Goal: Task Accomplishment & Management: Manage account settings

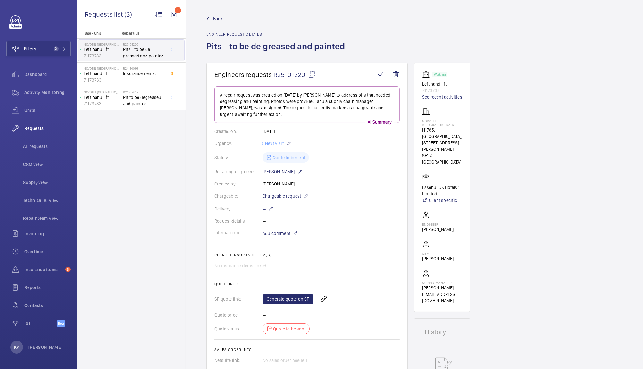
scroll to position [36, 0]
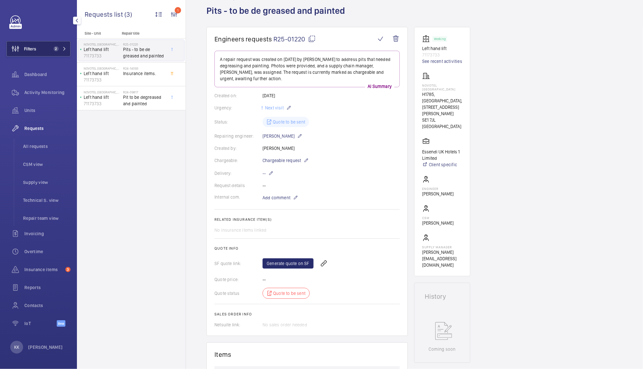
click at [58, 48] on span "2" at bounding box center [56, 48] width 5 height 5
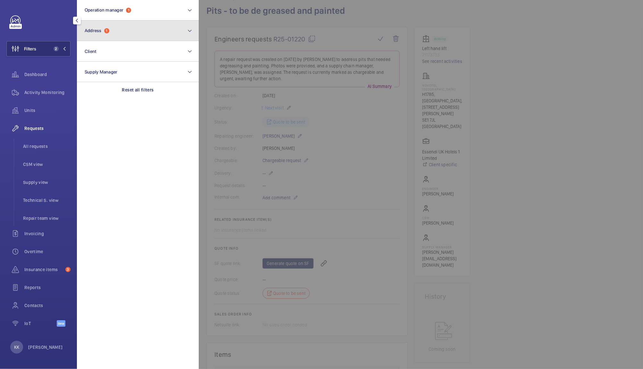
click at [110, 38] on button "Address 1" at bounding box center [138, 31] width 122 height 21
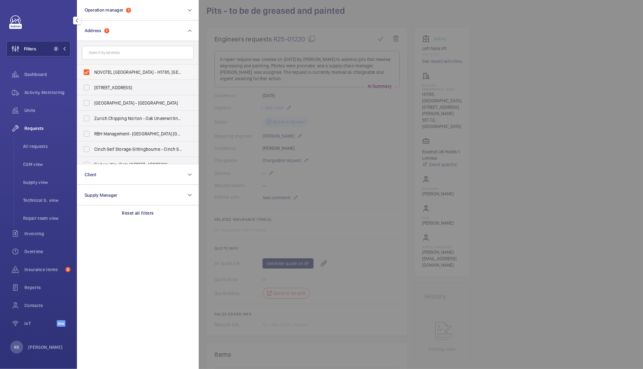
click at [113, 69] on span "NOVOTEL [GEOGRAPHIC_DATA] - H1785, [GEOGRAPHIC_DATA], [STREET_ADDRESS][PERSON_N…" at bounding box center [138, 72] width 88 height 6
click at [93, 69] on input "NOVOTEL [GEOGRAPHIC_DATA] - H1785, [GEOGRAPHIC_DATA], [STREET_ADDRESS][PERSON_N…" at bounding box center [86, 72] width 13 height 13
checkbox input "false"
click at [122, 51] on input "text" at bounding box center [138, 52] width 112 height 13
paste input "PI [GEOGRAPHIC_DATA] ([GEOGRAPHIC_DATA])"
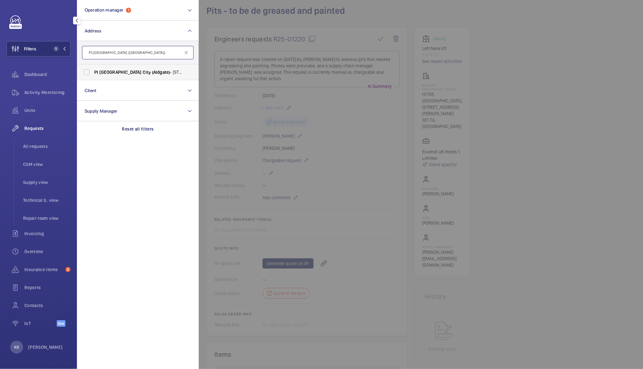
type input "PI [GEOGRAPHIC_DATA] ([GEOGRAPHIC_DATA])"
click at [152, 71] on span "(Aldgate)" at bounding box center [161, 72] width 18 height 5
click at [93, 71] on input "PI [GEOGRAPHIC_DATA] ([GEOGRAPHIC_DATA]) - [STREET_ADDRESS]" at bounding box center [86, 72] width 13 height 13
checkbox input "true"
click at [48, 145] on span "All requests" at bounding box center [46, 146] width 47 height 6
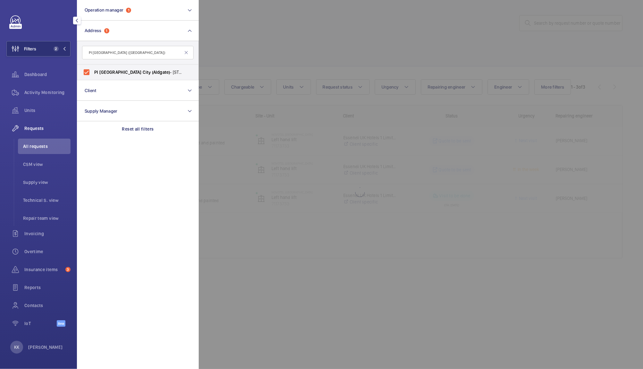
click at [295, 73] on div at bounding box center [520, 184] width 643 height 369
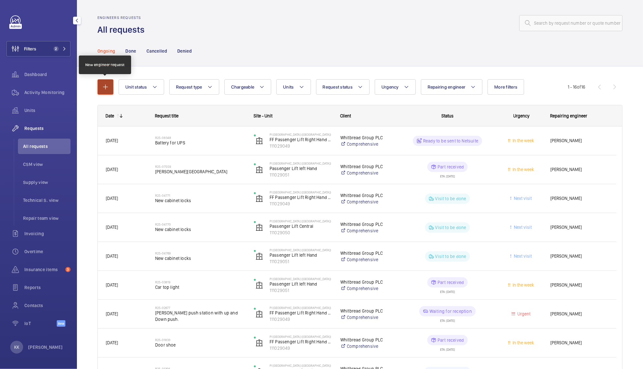
click at [106, 87] on mat-icon "button" at bounding box center [106, 87] width 8 height 8
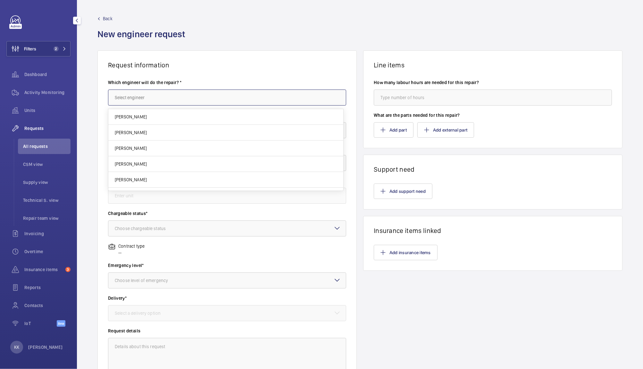
click at [168, 98] on input "text" at bounding box center [227, 97] width 238 height 16
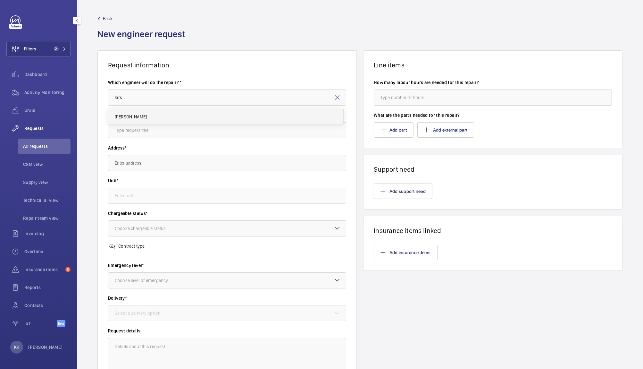
click at [148, 118] on mat-option "[PERSON_NAME]" at bounding box center [225, 116] width 235 height 15
type input "[PERSON_NAME]"
click at [138, 152] on wm-front-autocomplete-dropdown-select "Address*" at bounding box center [227, 158] width 238 height 26
click at [139, 130] on input "text" at bounding box center [227, 130] width 238 height 16
type input "KABA Standby - [DATE]"
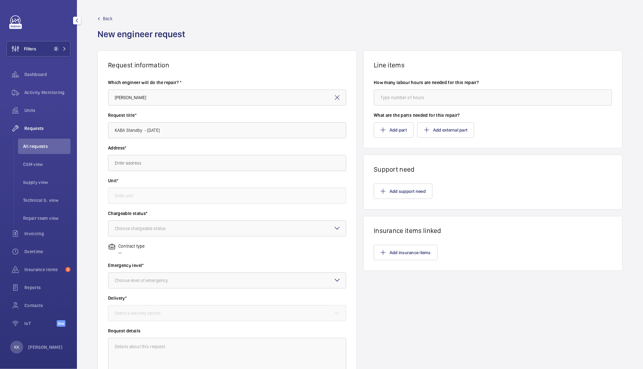
click at [333, 99] on mat-icon at bounding box center [337, 98] width 8 height 8
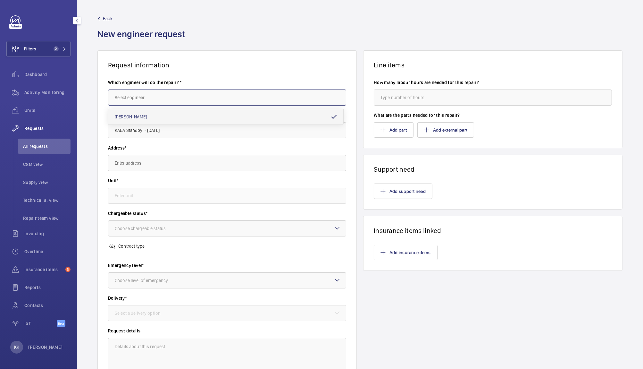
click at [307, 97] on input "text" at bounding box center [227, 97] width 238 height 16
click at [144, 113] on span "[PERSON_NAME]" at bounding box center [131, 116] width 32 height 6
type input "[PERSON_NAME]"
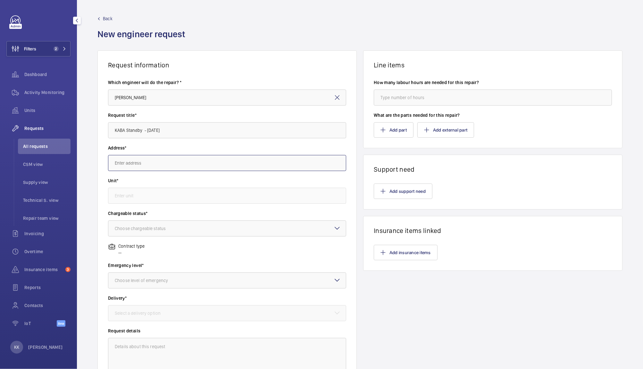
click at [134, 165] on input "text" at bounding box center [227, 163] width 238 height 16
paste input "PI [GEOGRAPHIC_DATA] ([GEOGRAPHIC_DATA])"
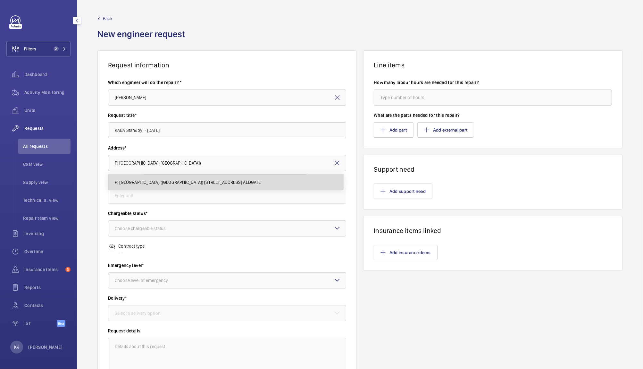
click at [162, 180] on span "PI [GEOGRAPHIC_DATA] ([GEOGRAPHIC_DATA]) [STREET_ADDRESS] ALDGATE" at bounding box center [188, 182] width 146 height 6
type input "PI [GEOGRAPHIC_DATA] ([GEOGRAPHIC_DATA]) [STREET_ADDRESS] ALDGATE"
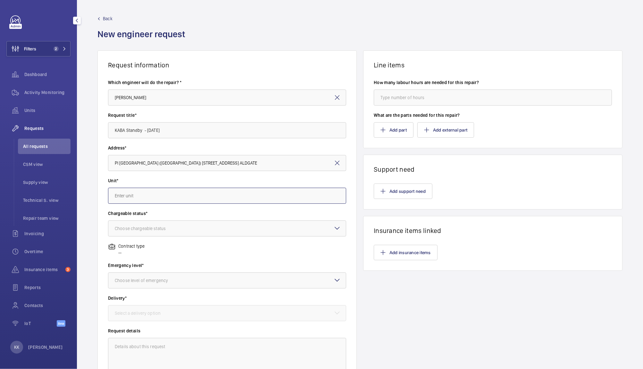
click at [154, 193] on input "text" at bounding box center [227, 196] width 238 height 16
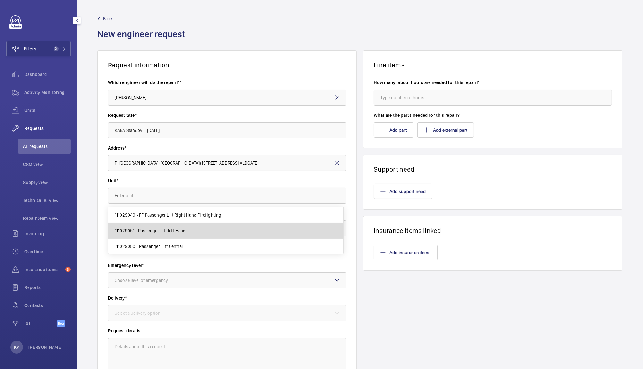
click at [176, 228] on span "111029051 - Passenger Lift left Hand" at bounding box center [150, 230] width 71 height 6
type input "111029051 - Passenger Lift left Hand"
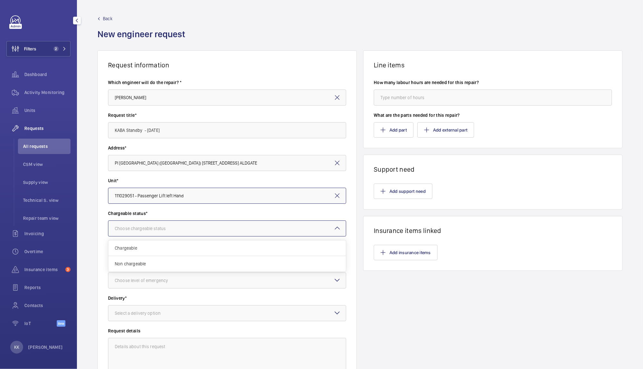
click at [165, 227] on div "Choose chargeable status" at bounding box center [148, 228] width 67 height 6
click at [162, 250] on span "Chargeable" at bounding box center [227, 248] width 225 height 6
click at [151, 275] on div at bounding box center [227, 279] width 238 height 15
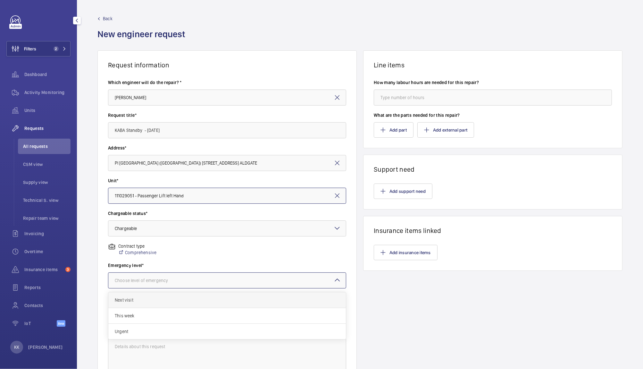
click at [146, 298] on span "Next visit" at bounding box center [227, 299] width 225 height 6
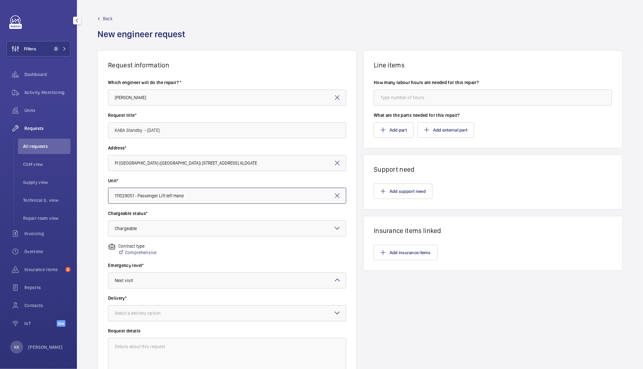
click at [126, 314] on div "Select a delivery option" at bounding box center [146, 313] width 62 height 6
click at [136, 341] on div "On site" at bounding box center [227, 349] width 238 height 16
drag, startPoint x: 182, startPoint y: 127, endPoint x: 80, endPoint y: 119, distance: 102.2
click at [80, 119] on div "Request information Which engineer will do the repair? * [PERSON_NAME] Request …" at bounding box center [360, 225] width 566 height 351
click at [383, 202] on wm-front-card-body "Add support need" at bounding box center [492, 191] width 259 height 36
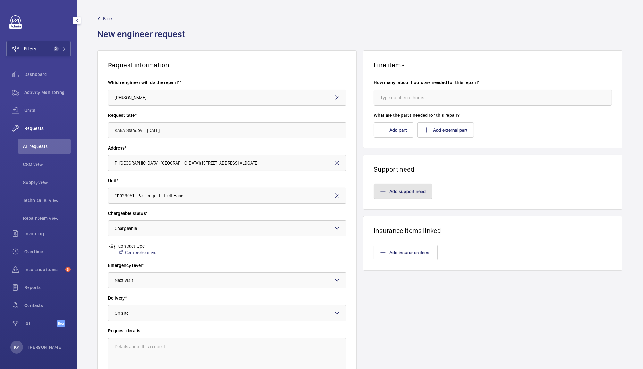
click at [384, 191] on button "Add support need" at bounding box center [403, 190] width 59 height 15
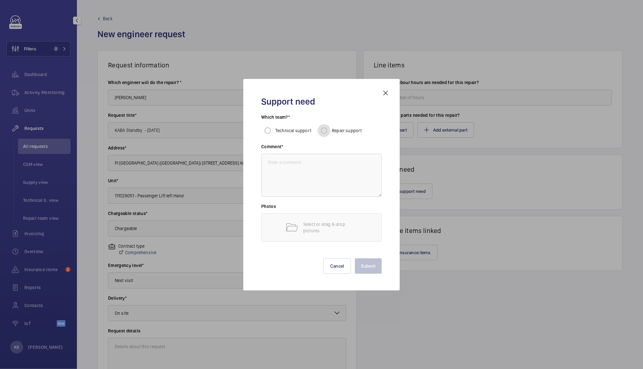
click at [324, 129] on input "Repair support" at bounding box center [324, 130] width 13 height 13
radio input "true"
click at [301, 163] on textarea at bounding box center [321, 175] width 121 height 43
paste textarea "KABA Standby - [DATE]"
type textarea "KABA Standby - [DATE]"
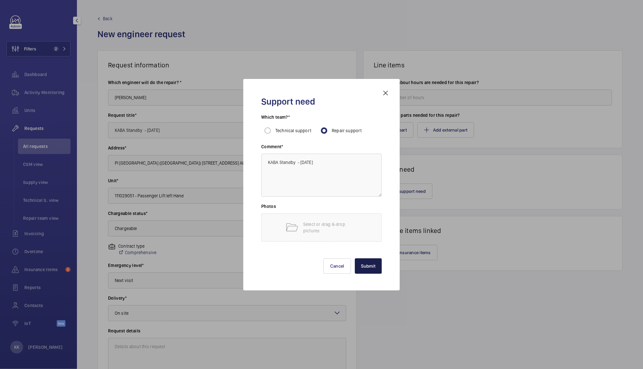
click at [371, 270] on button "Submit" at bounding box center [368, 265] width 27 height 15
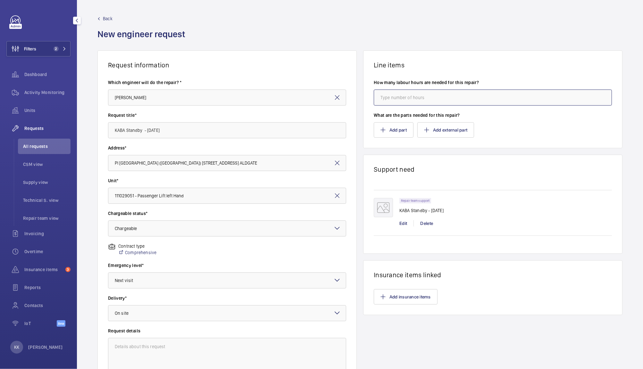
click at [494, 97] on input "number" at bounding box center [493, 97] width 238 height 16
click at [494, 97] on input "8" at bounding box center [493, 97] width 238 height 16
type input "8"
click at [595, 34] on div "Back New engineer request" at bounding box center [359, 32] width 525 height 35
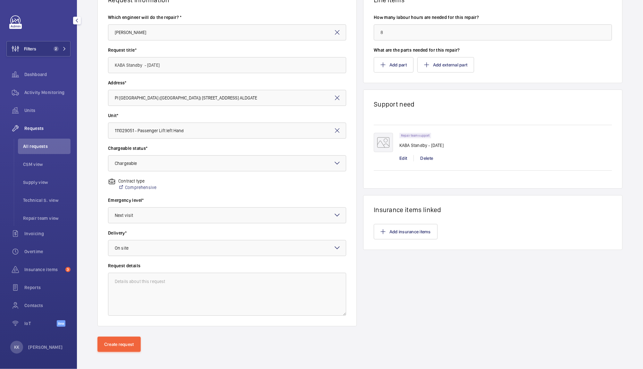
scroll to position [68, 0]
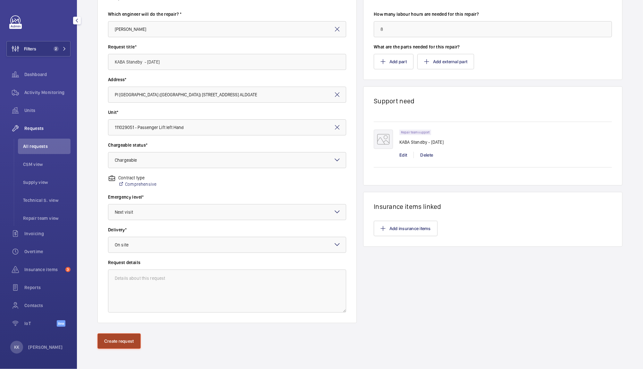
click at [129, 345] on button "Create request" at bounding box center [118, 340] width 43 height 15
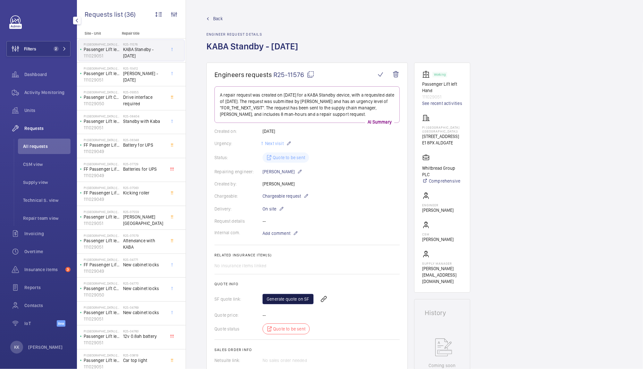
click at [271, 301] on link "Generate quote on SF" at bounding box center [288, 299] width 51 height 10
drag, startPoint x: 340, startPoint y: 48, endPoint x: 207, endPoint y: 50, distance: 133.0
click at [207, 50] on div "Back Engineer request details [PERSON_NAME] - [DATE]" at bounding box center [414, 38] width 416 height 47
copy h1 "KABA Standby - [DATE]"
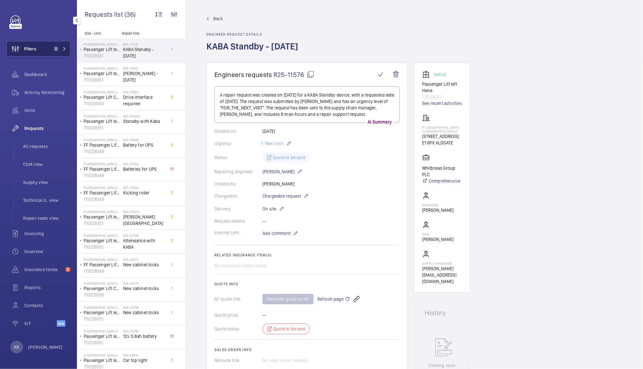
click at [41, 47] on button "Filters 2" at bounding box center [38, 48] width 64 height 15
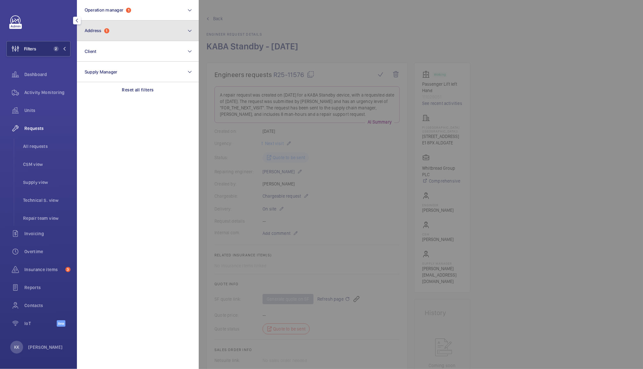
click at [126, 22] on button "Address 1" at bounding box center [138, 31] width 122 height 21
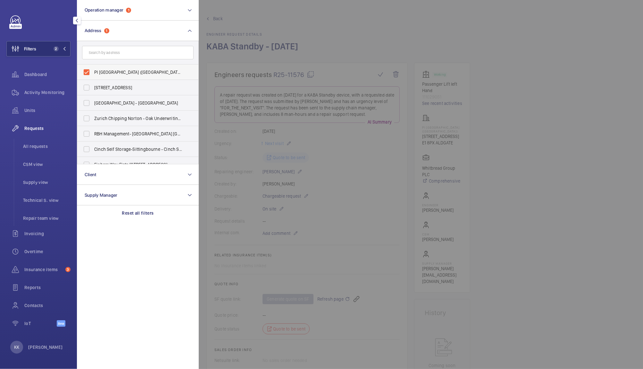
click at [113, 73] on span "PI [GEOGRAPHIC_DATA] ([GEOGRAPHIC_DATA]) - [STREET_ADDRESS]" at bounding box center [138, 72] width 88 height 6
click at [93, 73] on input "PI [GEOGRAPHIC_DATA] ([GEOGRAPHIC_DATA]) - [STREET_ADDRESS]" at bounding box center [86, 72] width 13 height 13
checkbox input "false"
click at [117, 46] on form at bounding box center [137, 52] width 121 height 23
click at [119, 60] on form at bounding box center [137, 52] width 121 height 23
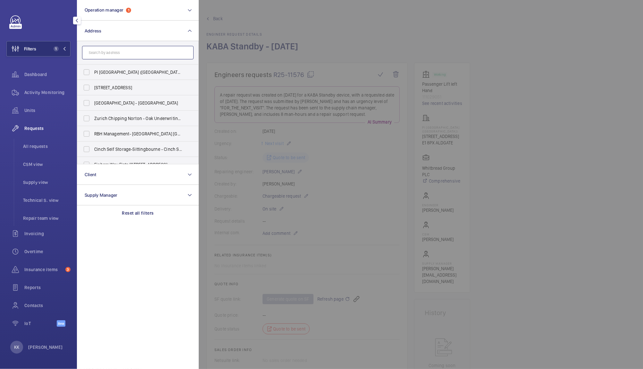
click at [112, 53] on input "text" at bounding box center [138, 52] width 112 height 13
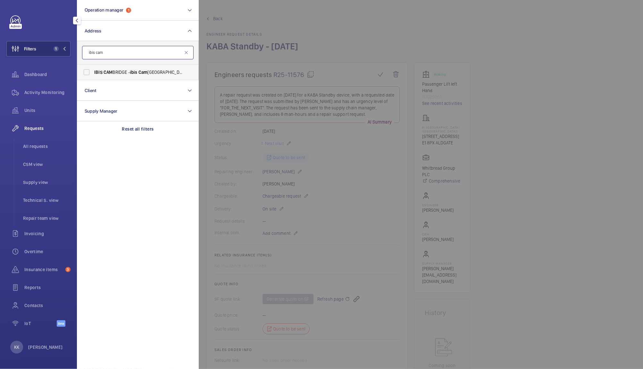
type input "ibis cam"
click at [123, 74] on span "IBIS CAM BRIDGE - ibis [GEOGRAPHIC_DATA], [GEOGRAPHIC_DATA]" at bounding box center [138, 72] width 88 height 6
click at [93, 74] on input "IBIS CAM BRIDGE - ibis [GEOGRAPHIC_DATA], [GEOGRAPHIC_DATA]" at bounding box center [86, 72] width 13 height 13
checkbox input "true"
click at [33, 95] on span "Activity Monitoring" at bounding box center [47, 92] width 46 height 6
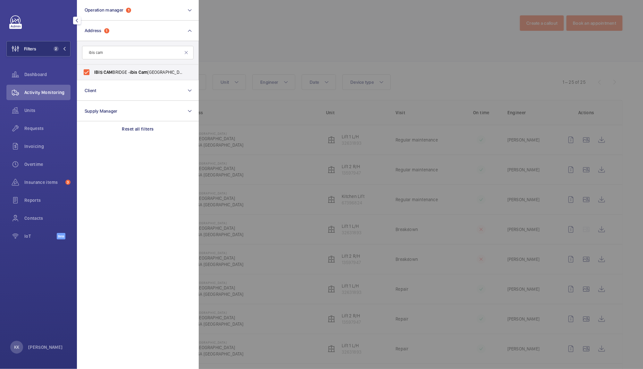
click at [264, 36] on div at bounding box center [520, 184] width 643 height 369
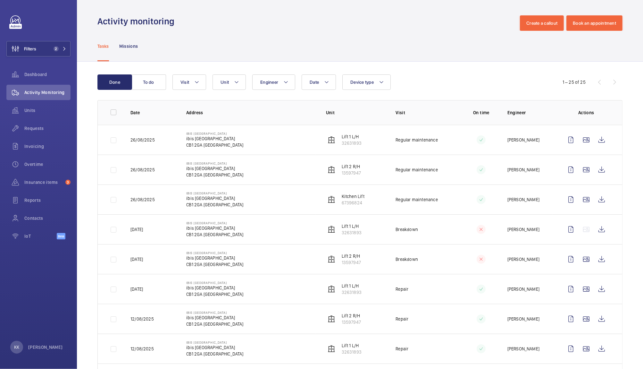
click at [258, 40] on div "Tasks Missions" at bounding box center [359, 46] width 525 height 30
click at [174, 27] on h1 "Activity monitoring" at bounding box center [137, 21] width 81 height 12
click at [153, 81] on button "To do" at bounding box center [148, 81] width 35 height 15
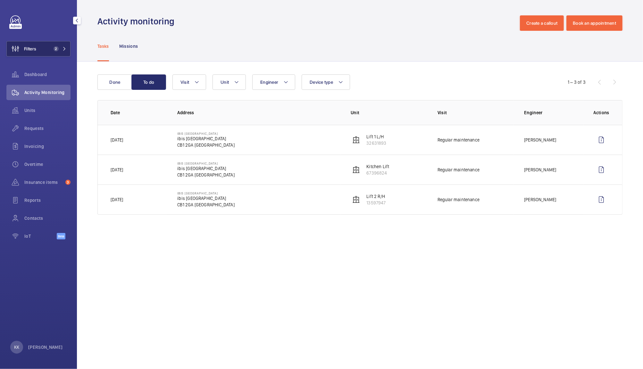
click at [61, 47] on span "2" at bounding box center [58, 48] width 15 height 5
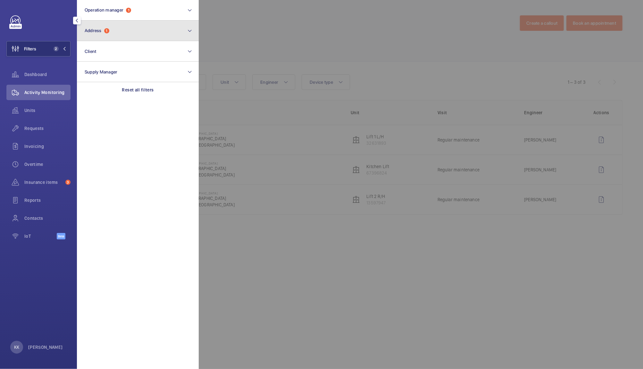
click at [113, 40] on button "Address 1" at bounding box center [138, 31] width 122 height 21
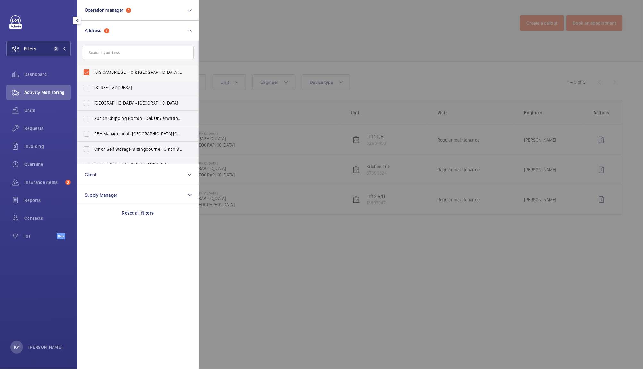
click at [103, 71] on span "IBIS CAMBRIDGE - ibis [GEOGRAPHIC_DATA], [GEOGRAPHIC_DATA]" at bounding box center [138, 72] width 88 height 6
click at [93, 71] on input "IBIS CAMBRIDGE - ibis [GEOGRAPHIC_DATA], [GEOGRAPHIC_DATA]" at bounding box center [86, 72] width 13 height 13
checkbox input "false"
click at [104, 49] on input "text" at bounding box center [138, 52] width 112 height 13
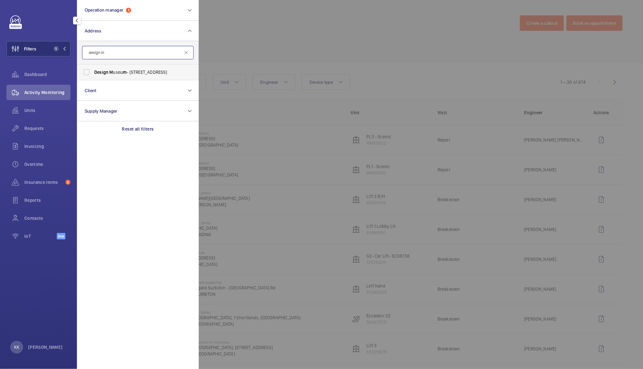
type input "design m"
click at [133, 74] on span "Design M useu m - [STREET_ADDRESS]" at bounding box center [138, 72] width 88 height 6
click at [93, 74] on input "Design M useu m - [STREET_ADDRESS]" at bounding box center [86, 72] width 13 height 13
checkbox input "true"
click at [282, 30] on div at bounding box center [520, 184] width 643 height 369
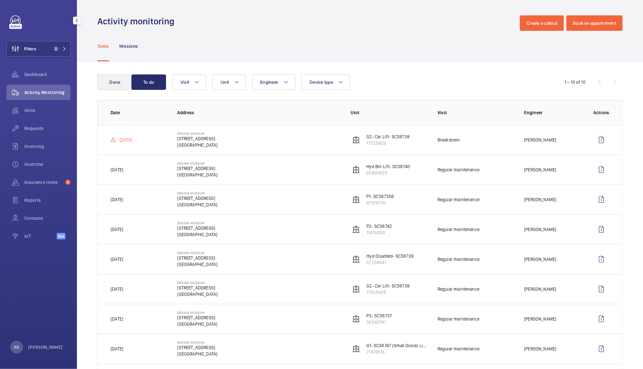
drag, startPoint x: 122, startPoint y: 72, endPoint x: 118, endPoint y: 79, distance: 8.2
click at [118, 79] on div "Done To do Engineer Unit Device type Visit 1 – 10 of 10 Date Address Unit Visit…" at bounding box center [360, 250] width 566 height 377
click at [118, 79] on button "Done" at bounding box center [114, 81] width 35 height 15
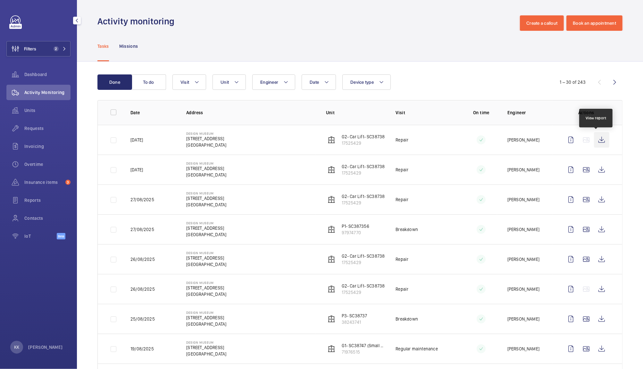
click at [600, 138] on wm-front-icon-button at bounding box center [601, 139] width 15 height 15
click at [599, 173] on wm-front-icon-button at bounding box center [601, 169] width 15 height 15
click at [44, 52] on button "Filters 2" at bounding box center [38, 48] width 64 height 15
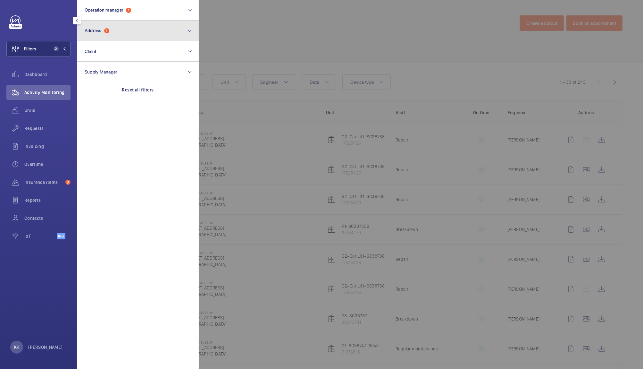
click at [132, 38] on button "Address 1" at bounding box center [138, 31] width 122 height 21
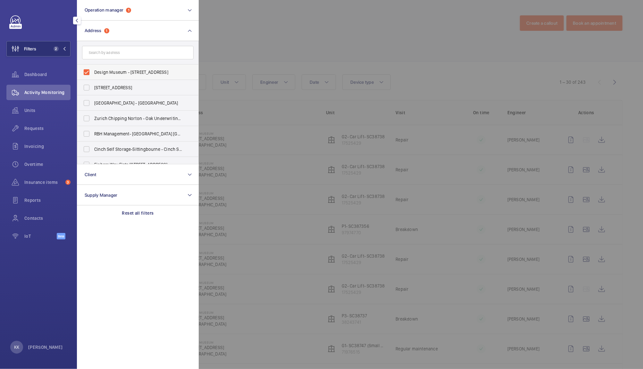
click at [101, 70] on span "Design Museum - [STREET_ADDRESS]" at bounding box center [138, 72] width 88 height 6
click at [93, 70] on input "Design Museum - [STREET_ADDRESS]" at bounding box center [86, 72] width 13 height 13
checkbox input "false"
click at [36, 124] on div "Requests" at bounding box center [38, 128] width 64 height 15
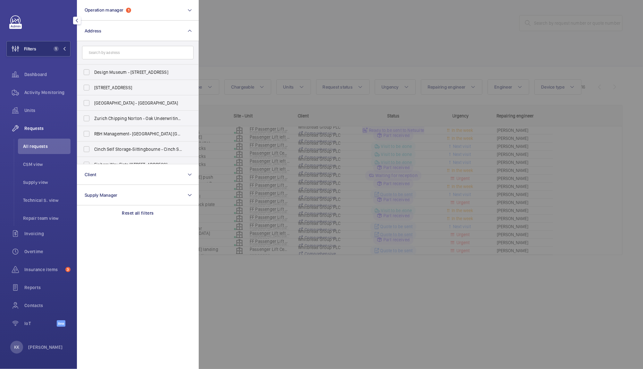
click at [513, 49] on div at bounding box center [520, 184] width 643 height 369
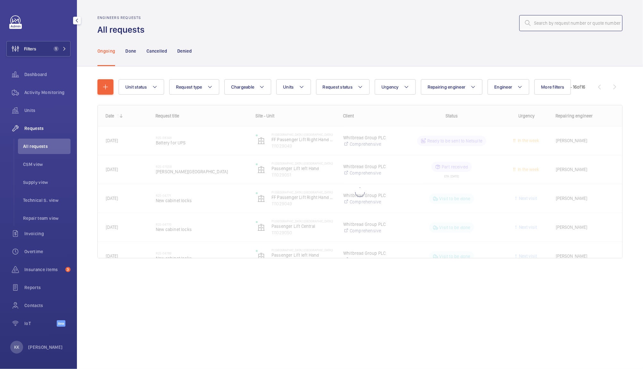
click at [558, 20] on input "text" at bounding box center [570, 23] width 103 height 16
paste input "11476"
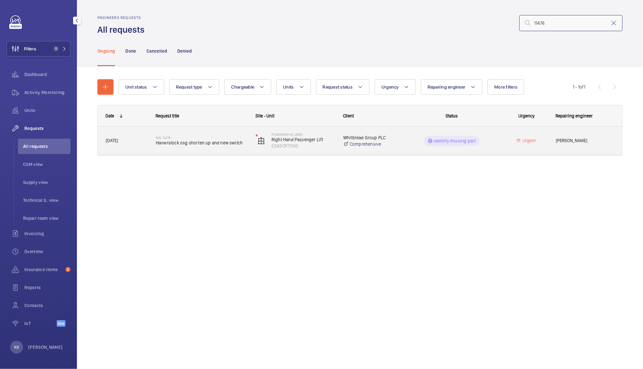
type input "11476"
click at [208, 145] on span "Havwrstock osg shorten up and new switch" at bounding box center [202, 142] width 92 height 6
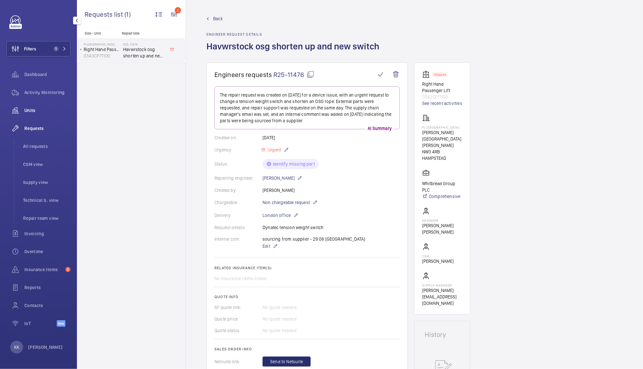
click at [29, 110] on span "Units" at bounding box center [47, 110] width 46 height 6
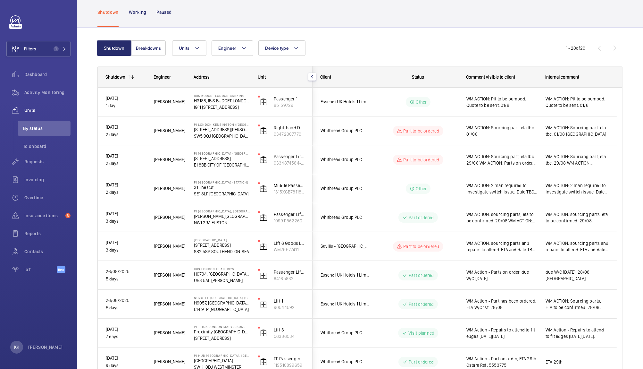
scroll to position [33, 0]
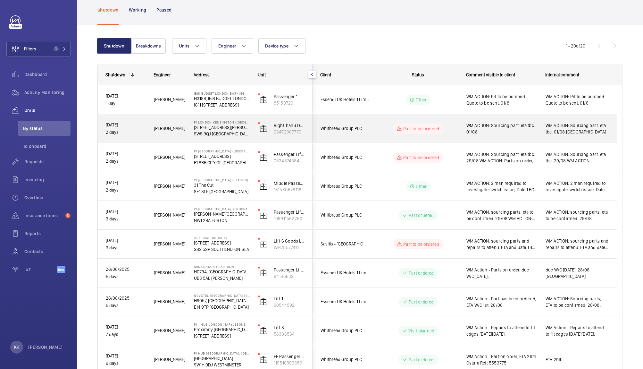
click at [538, 120] on div "WM ACTION: Sourcing part. eta tbc. 01/08 [GEOGRAPHIC_DATA]" at bounding box center [577, 128] width 79 height 29
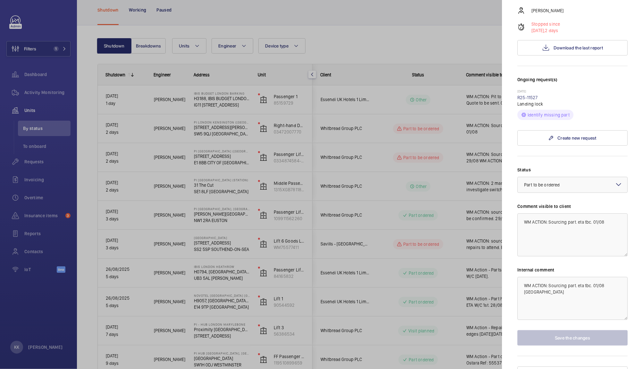
scroll to position [144, 0]
click at [598, 213] on textarea "WM ACTION: Sourcing part. eta tbc. 01/08" at bounding box center [572, 234] width 110 height 43
drag, startPoint x: 607, startPoint y: 210, endPoint x: 593, endPoint y: 217, distance: 16.2
click at [593, 217] on textarea "WM ACTION: Sourcing part. eta tbc. 01/08" at bounding box center [572, 234] width 110 height 43
type textarea "WM ACTION: Sourcing part. eta tbc."
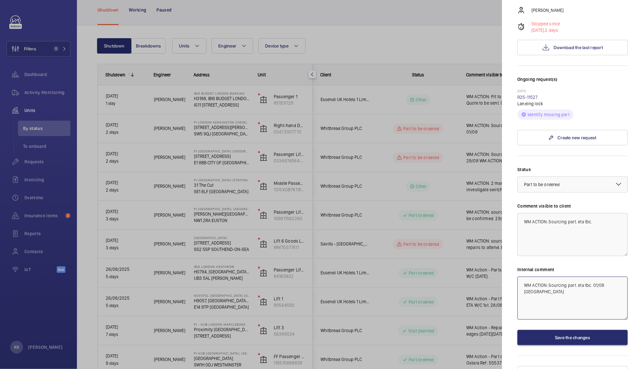
drag, startPoint x: 608, startPoint y: 271, endPoint x: 593, endPoint y: 263, distance: 16.8
click at [593, 266] on div "Internal comment WM ACTION: Sourcing part. eta tbc. 01/08 [GEOGRAPHIC_DATA]" at bounding box center [572, 292] width 110 height 53
type textarea "WM ACTION: Sourcing part. eta tbc. [GEOGRAPHIC_DATA]"
click at [565, 329] on button "Save the changes" at bounding box center [572, 336] width 110 height 15
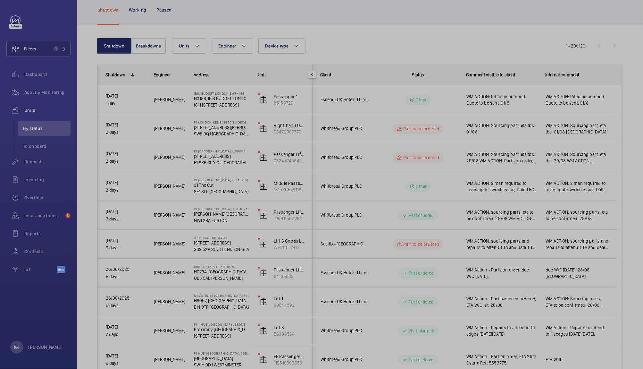
scroll to position [0, 0]
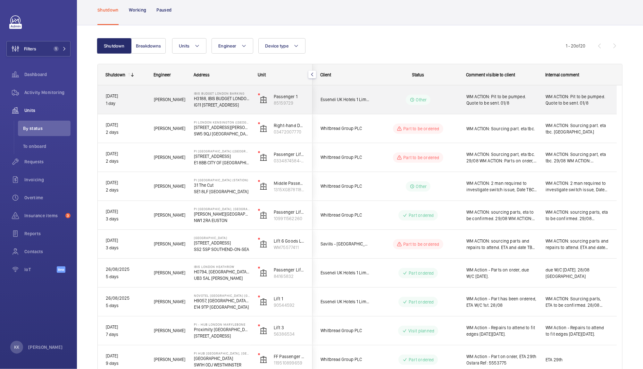
click at [471, 98] on span "WM ACTION: Pit to be pumped. Quote to be sent. 01/8" at bounding box center [501, 99] width 71 height 13
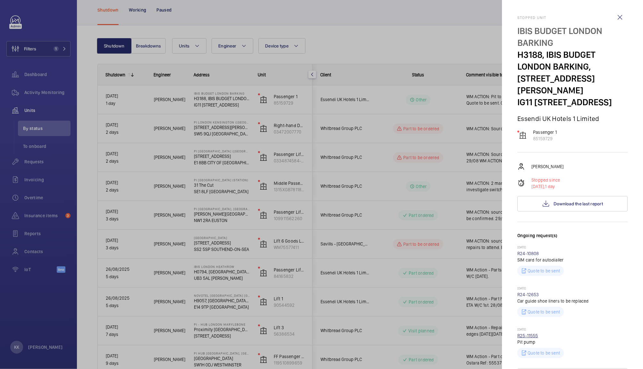
click at [526, 335] on link "R25-11555" at bounding box center [527, 335] width 21 height 5
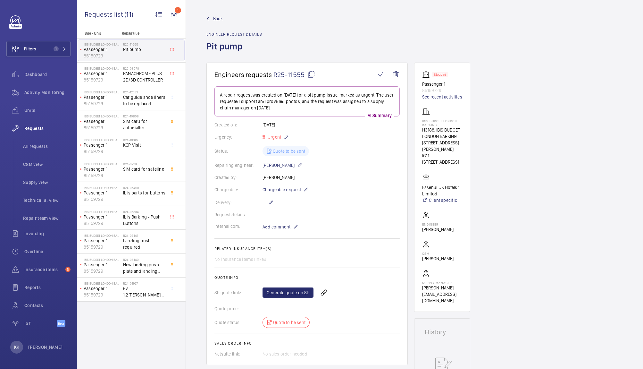
drag, startPoint x: 630, startPoint y: 169, endPoint x: 642, endPoint y: 170, distance: 11.9
click at [642, 170] on div "Back Engineer request details Pit pump Engineers requests R25-11555 A repair re…" at bounding box center [414, 184] width 457 height 369
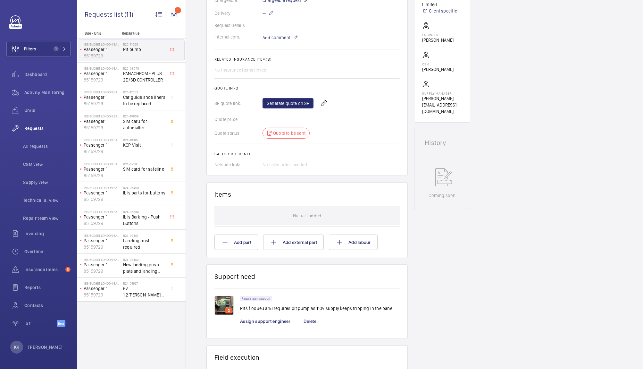
scroll to position [187, 0]
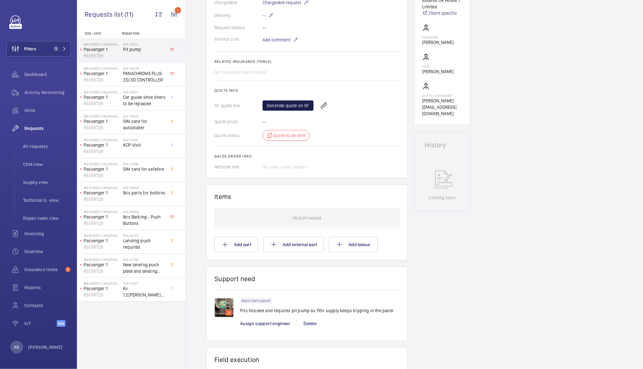
click at [276, 109] on link "Generate quote on SF" at bounding box center [288, 105] width 51 height 10
click at [27, 110] on span "Units" at bounding box center [47, 110] width 46 height 6
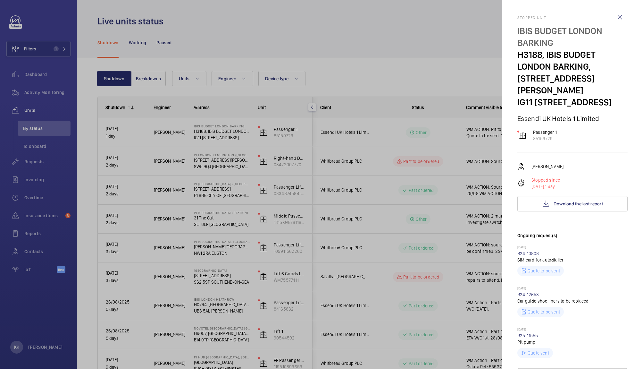
click at [496, 128] on div at bounding box center [321, 184] width 643 height 369
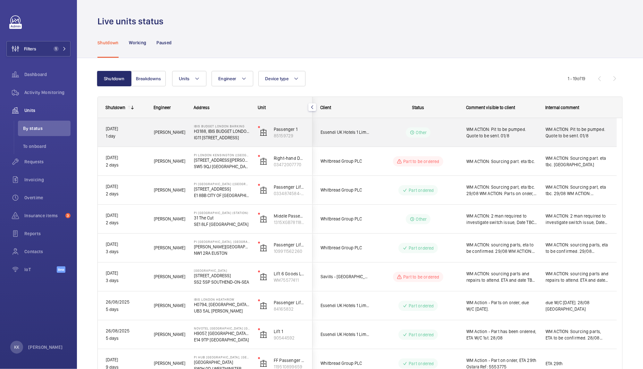
click at [519, 126] on span "WM ACTION: Pit to be pumped. Quote to be sent. 01/8" at bounding box center [501, 132] width 71 height 13
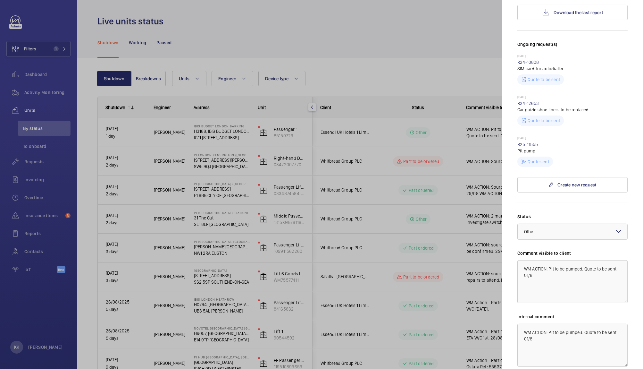
scroll to position [195, 0]
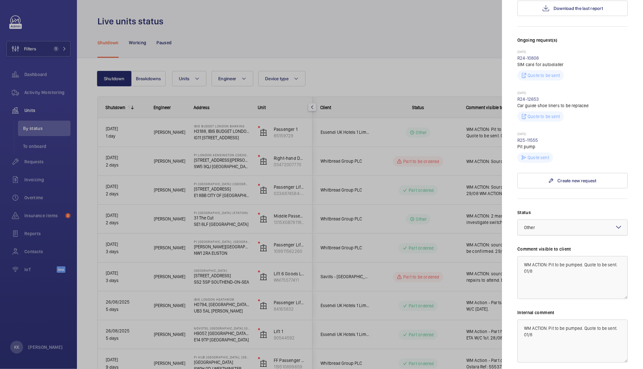
click at [546, 226] on div "× Other" at bounding box center [537, 227] width 27 height 6
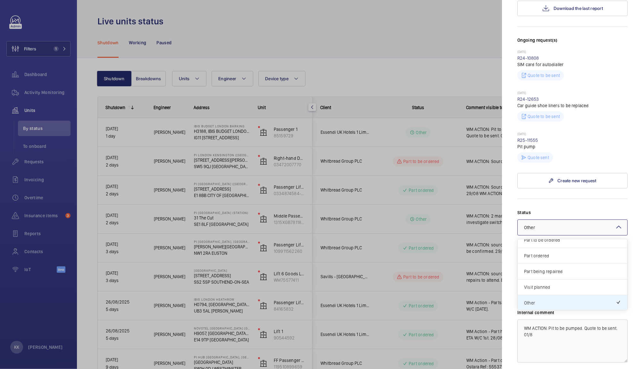
scroll to position [0, 0]
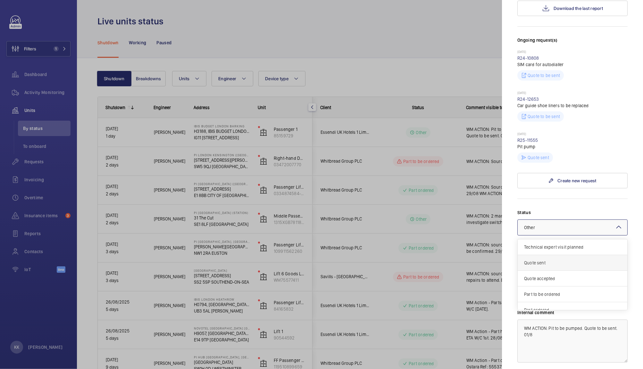
click at [538, 264] on span "Quote sent" at bounding box center [572, 262] width 97 height 6
drag, startPoint x: 500, startPoint y: 255, endPoint x: 437, endPoint y: 222, distance: 71.5
click at [437, 222] on mat-sidenav-container "Filters 1 Dashboard Activity Monitoring Units By status To onboard Requests Inv…" at bounding box center [321, 184] width 643 height 369
paste textarea "Q00021800"
drag, startPoint x: 463, startPoint y: 217, endPoint x: 457, endPoint y: 213, distance: 7.2
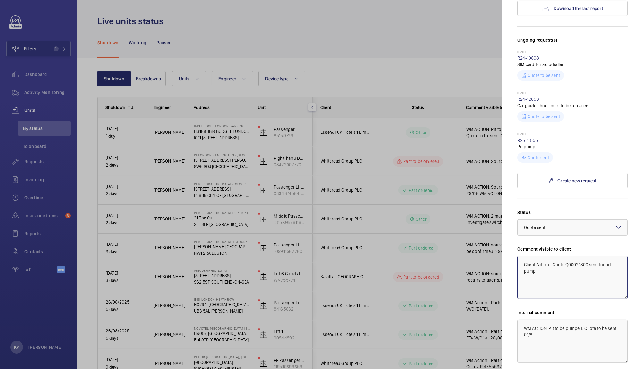
click at [457, 213] on mat-sidenav-container "Filters 1 Dashboard Activity Monitoring Units By status To onboard Requests Inv…" at bounding box center [321, 184] width 643 height 369
type textarea "Client Action - Quote Q00021800 sent for pit pump"
drag, startPoint x: 524, startPoint y: 326, endPoint x: 420, endPoint y: 262, distance: 121.9
click at [420, 262] on mat-sidenav-container "Filters 1 Dashboard Activity Monitoring Units By status To onboard Requests Inv…" at bounding box center [321, 184] width 643 height 369
paste textarea "Client Action - Quote Q00021800 sent for pit pump"
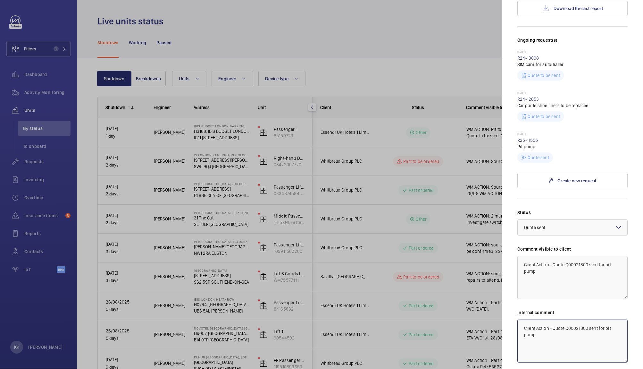
type textarea "Client Action - Quote Q00021800 sent for pit pump"
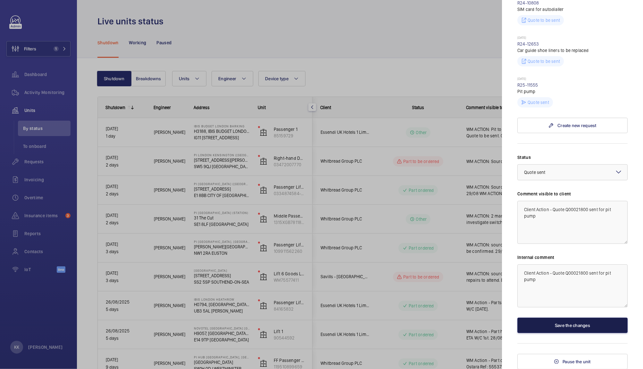
click at [554, 321] on button "Save the changes" at bounding box center [572, 324] width 110 height 15
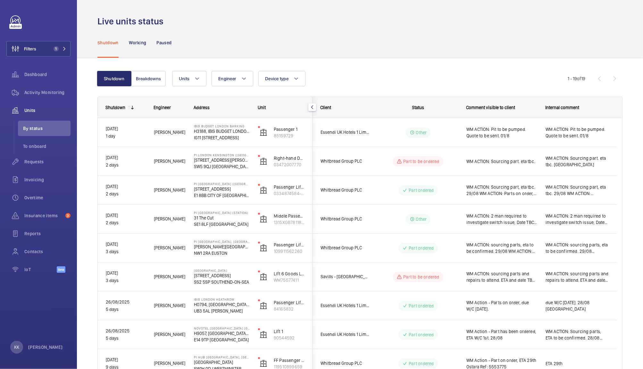
scroll to position [0, 0]
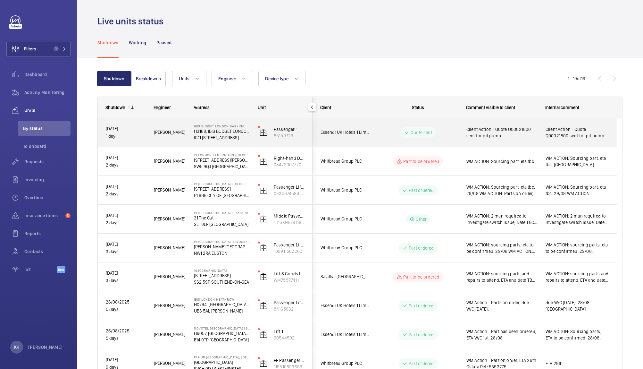
click at [455, 126] on div "Quote sent" at bounding box center [415, 132] width 88 height 23
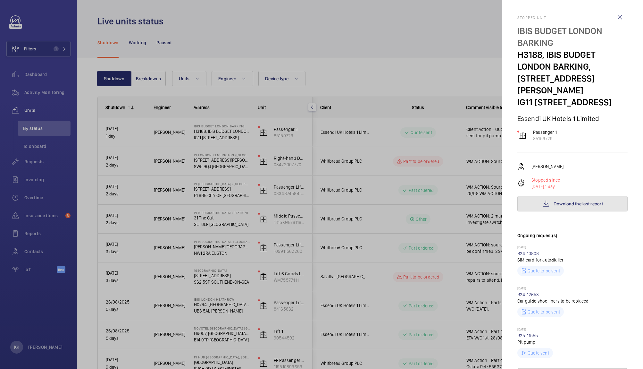
click at [599, 202] on span "Download the last report" at bounding box center [578, 203] width 49 height 5
click at [246, 34] on div at bounding box center [321, 184] width 643 height 369
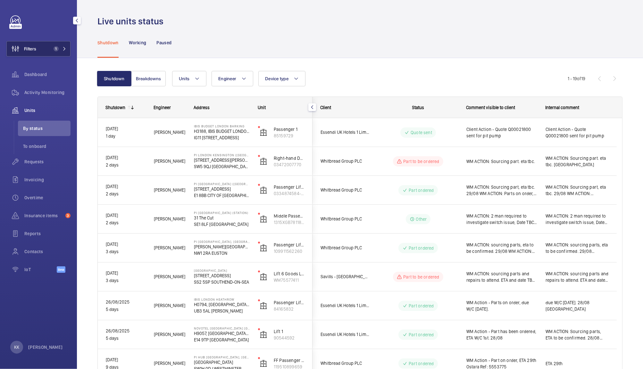
click at [65, 47] on mat-icon at bounding box center [65, 49] width 4 height 4
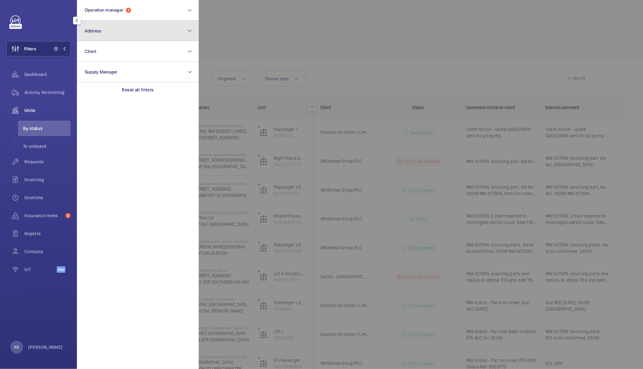
click at [115, 34] on button "Address" at bounding box center [138, 31] width 122 height 21
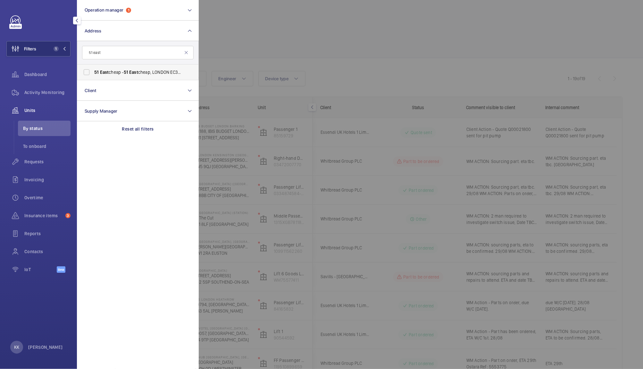
type input "51 east"
click at [134, 73] on span "East" at bounding box center [133, 72] width 9 height 5
click at [93, 73] on input "[STREET_ADDRESS]" at bounding box center [86, 72] width 13 height 13
checkbox input "true"
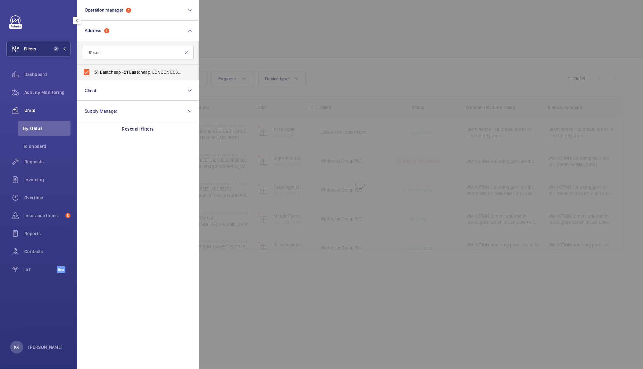
click at [305, 35] on div at bounding box center [520, 184] width 643 height 369
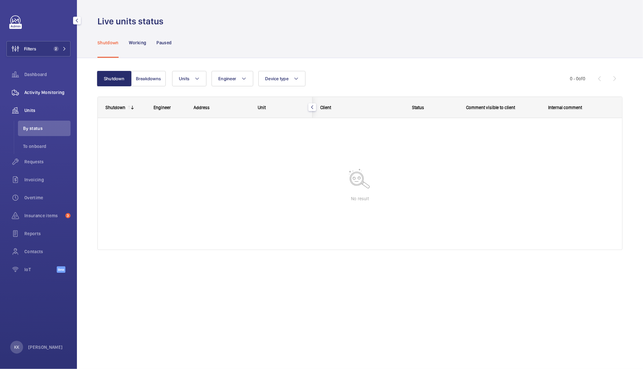
click at [38, 94] on span "Activity Monitoring" at bounding box center [47, 92] width 46 height 6
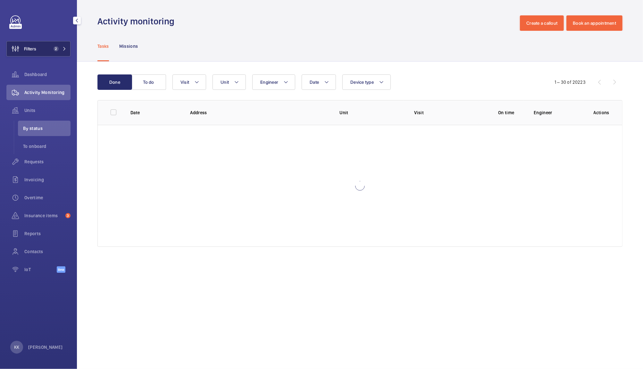
click at [51, 46] on button "Filters 2" at bounding box center [38, 48] width 64 height 15
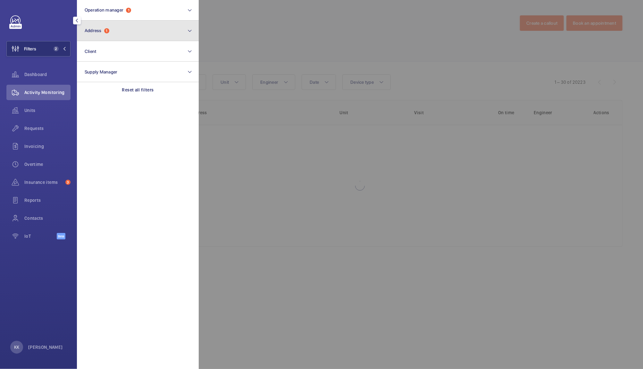
click at [121, 33] on button "Address 1" at bounding box center [138, 31] width 122 height 21
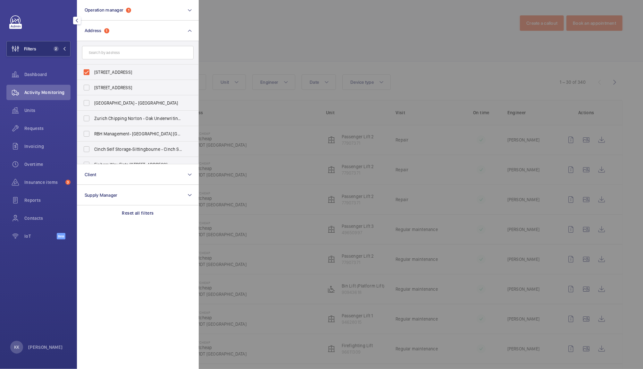
click at [271, 30] on div at bounding box center [520, 184] width 643 height 369
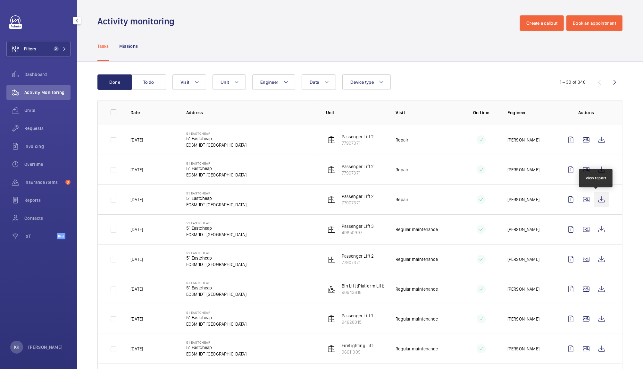
click at [598, 199] on wm-front-icon-button at bounding box center [601, 199] width 15 height 15
click at [601, 171] on wm-front-icon-button at bounding box center [601, 169] width 15 height 15
click at [596, 145] on wm-front-icon-button at bounding box center [601, 139] width 15 height 15
click at [38, 46] on button "Filters 2" at bounding box center [38, 48] width 64 height 15
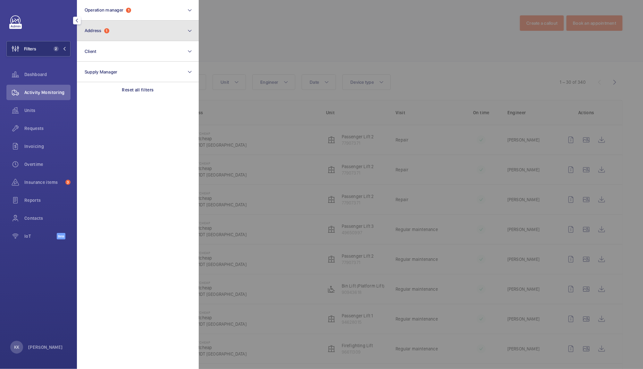
click at [127, 29] on button "Address 1" at bounding box center [138, 31] width 122 height 21
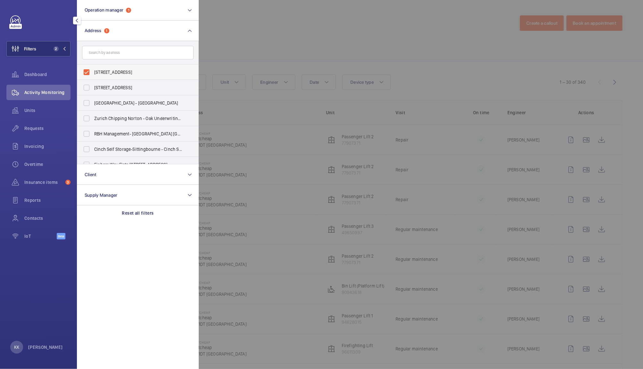
click at [105, 70] on span "[STREET_ADDRESS]" at bounding box center [138, 72] width 88 height 6
click at [93, 70] on input "[STREET_ADDRESS]" at bounding box center [86, 72] width 13 height 13
checkbox input "false"
click at [107, 58] on input "text" at bounding box center [138, 52] width 112 height 13
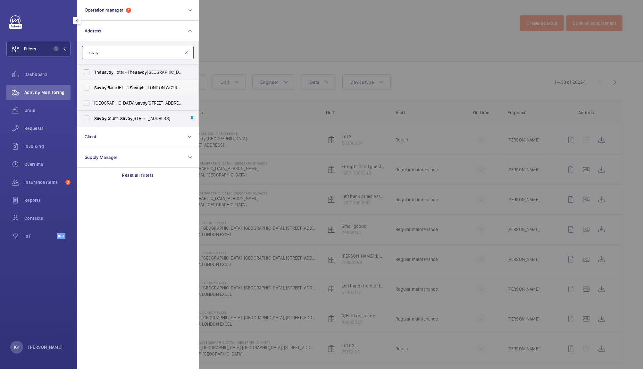
type input "savoy"
click at [111, 88] on span "Savoy Place IET - [STREET_ADDRESS][PERSON_NAME]" at bounding box center [138, 87] width 88 height 6
click at [93, 88] on input "Savoy Place IET - [STREET_ADDRESS][PERSON_NAME]" at bounding box center [86, 87] width 13 height 13
checkbox input "true"
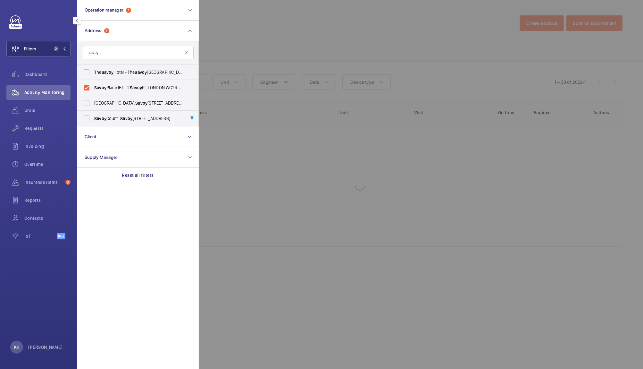
click at [293, 9] on div at bounding box center [520, 184] width 643 height 369
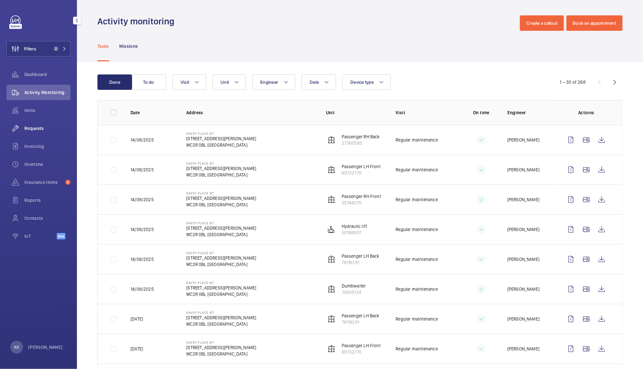
click at [41, 133] on div "Requests" at bounding box center [38, 128] width 64 height 15
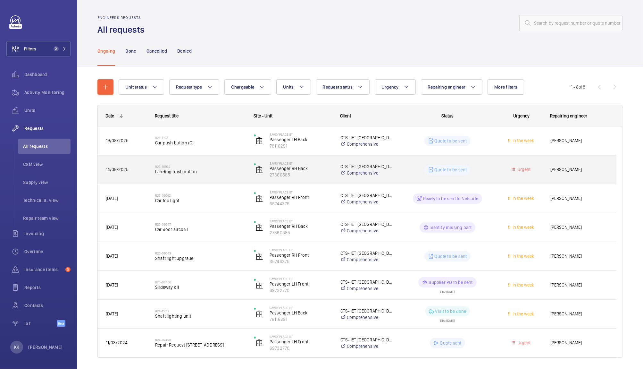
click at [209, 175] on div "R25-10952 Landing push button" at bounding box center [200, 169] width 90 height 19
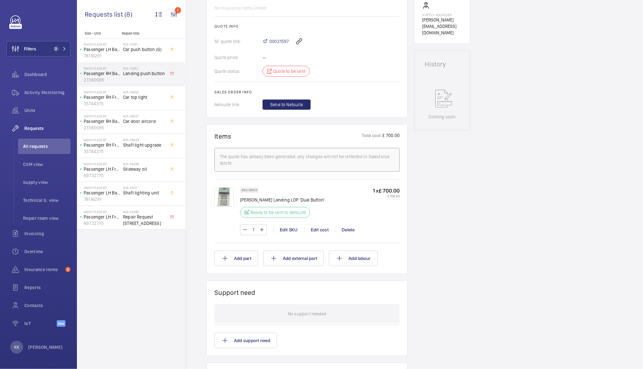
scroll to position [93, 0]
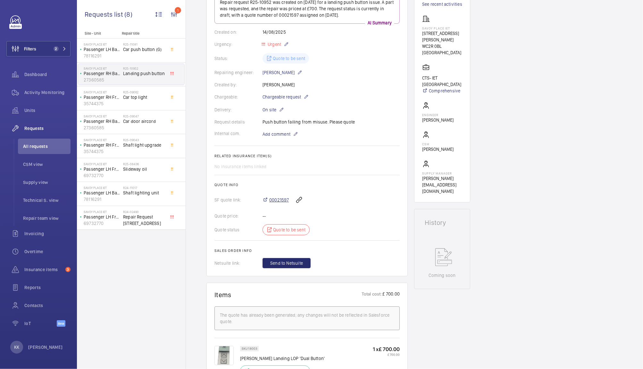
click at [271, 201] on span "00021597" at bounding box center [279, 199] width 20 height 6
click at [142, 51] on span "Car push button (G)" at bounding box center [144, 49] width 42 height 6
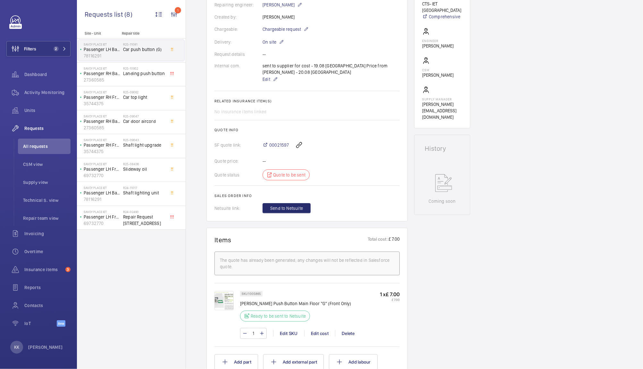
scroll to position [167, 0]
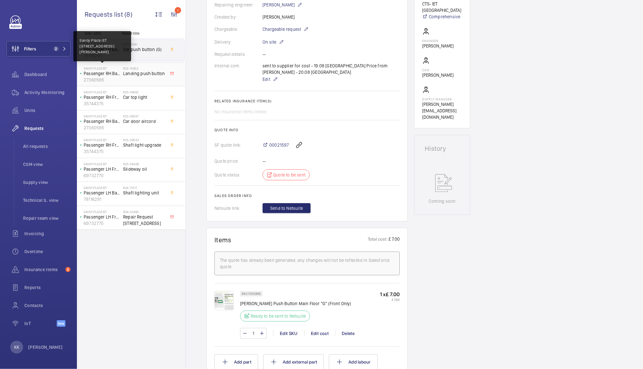
click at [112, 77] on p "27360585" at bounding box center [102, 80] width 37 height 6
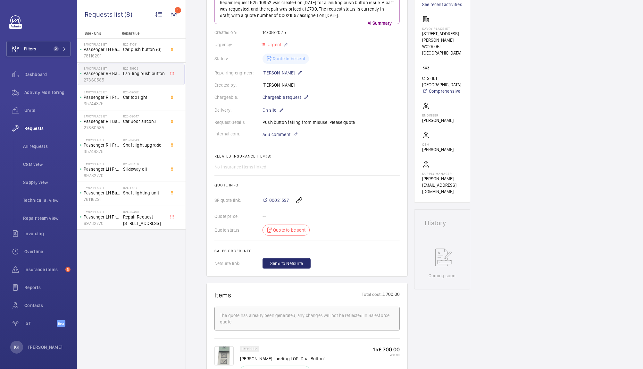
scroll to position [90, 0]
